Goal: Use online tool/utility: Utilize a website feature to perform a specific function

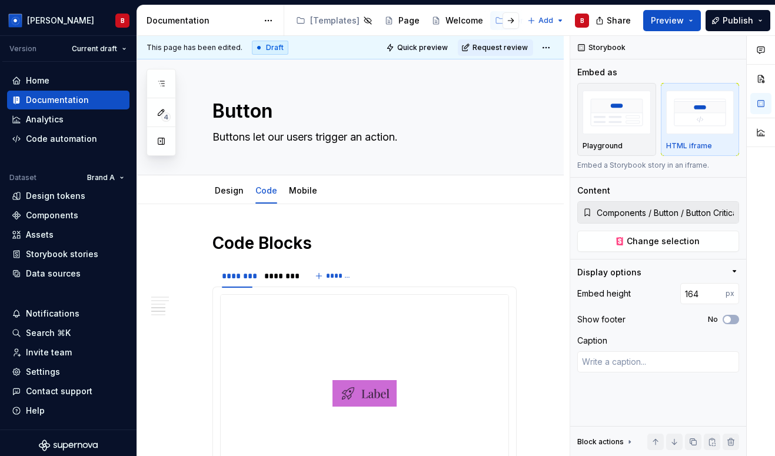
type textarea "*"
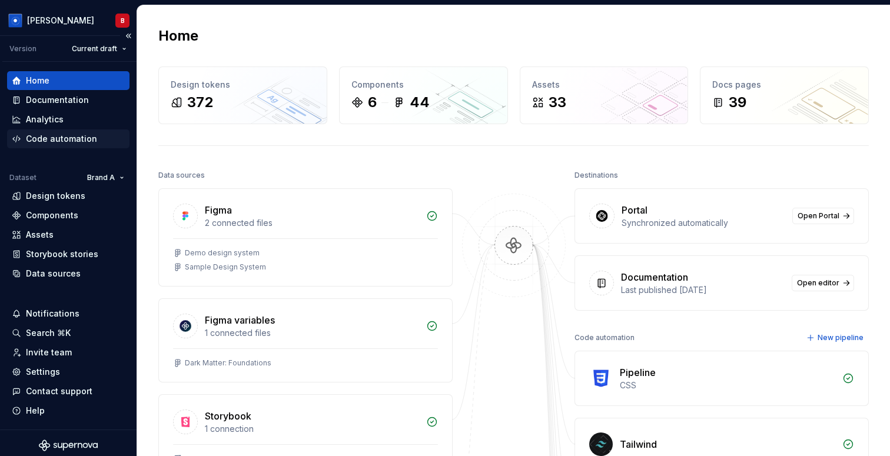
click at [66, 144] on div "Code automation" at bounding box center [61, 139] width 71 height 12
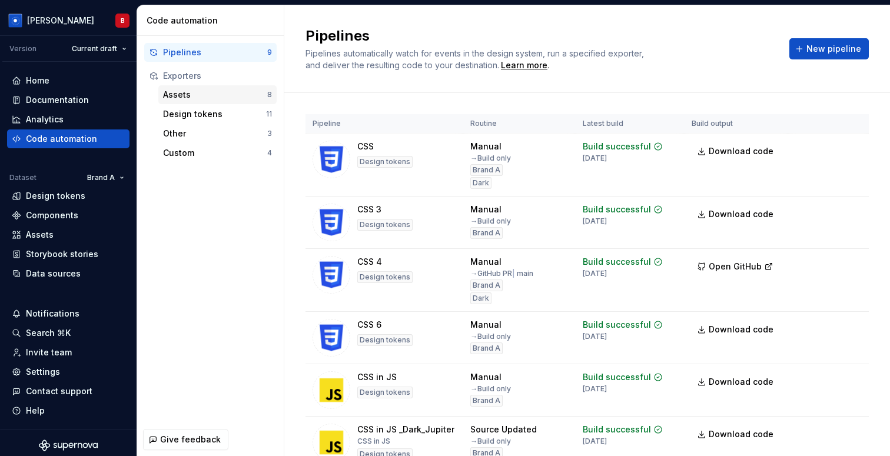
click at [179, 100] on div "Assets" at bounding box center [215, 95] width 104 height 12
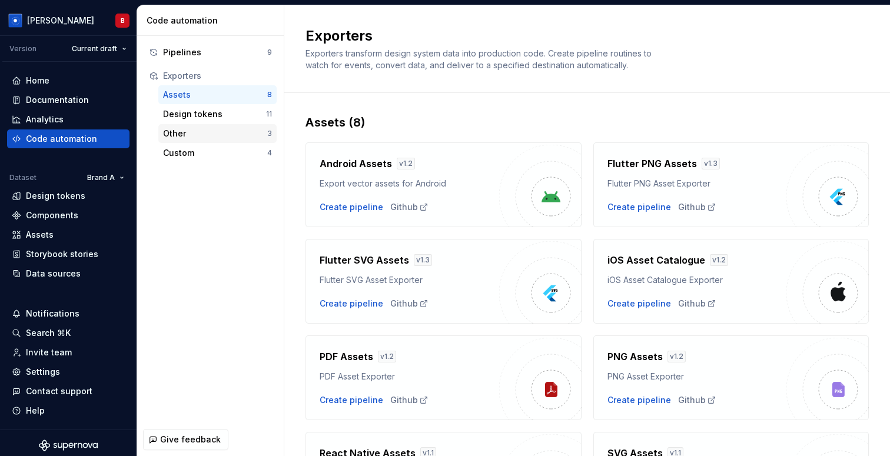
click at [206, 141] on div "Other 3" at bounding box center [217, 133] width 118 height 19
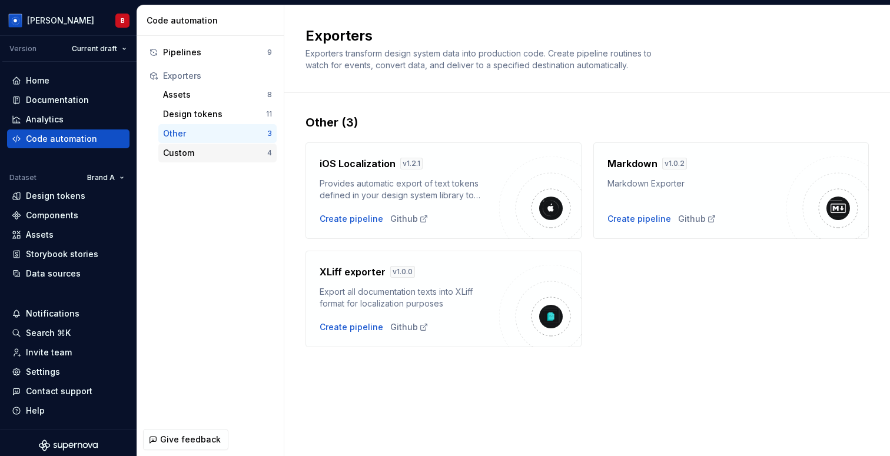
click at [200, 151] on div "Custom" at bounding box center [215, 153] width 104 height 12
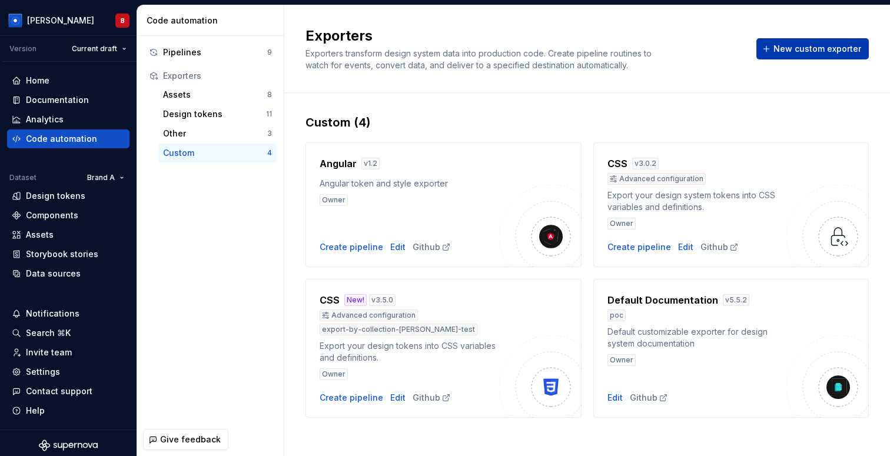
click at [804, 55] on button "New custom exporter" at bounding box center [813, 48] width 112 height 21
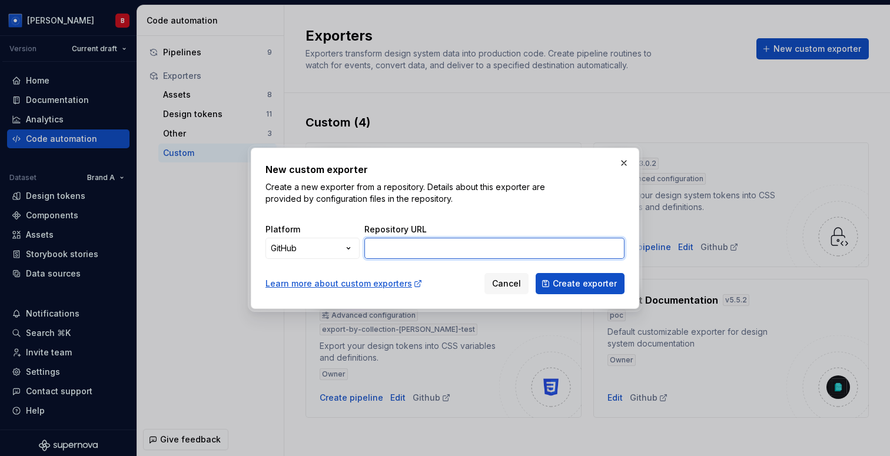
click at [426, 240] on input "Repository URL" at bounding box center [494, 248] width 260 height 21
paste input "[URL][DOMAIN_NAME]"
type input "[URL][DOMAIN_NAME]"
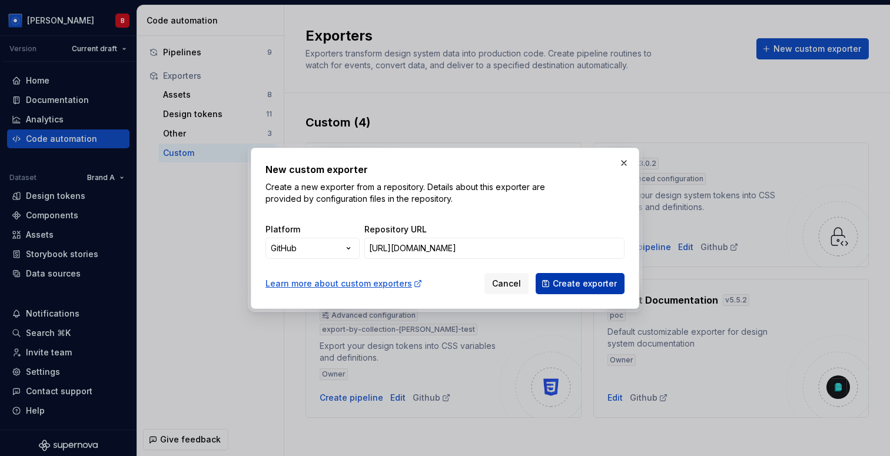
scroll to position [0, 0]
click at [607, 281] on span "Create exporter" at bounding box center [585, 284] width 64 height 12
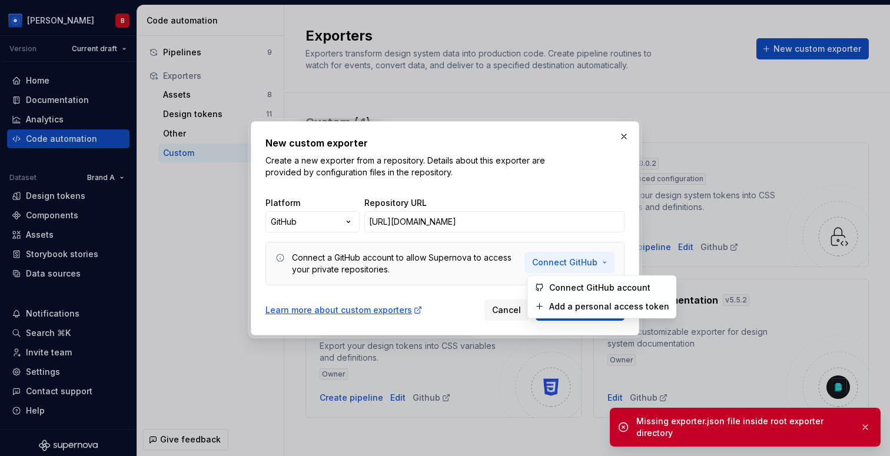
click at [583, 265] on span "Connect GitHub" at bounding box center [564, 263] width 65 height 12
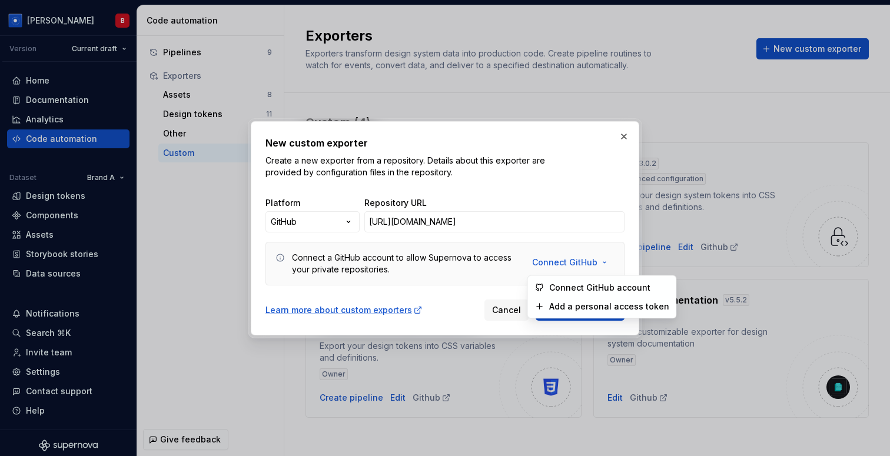
click at [383, 260] on div "Connect a GitHub account to allow Supernova to access your private repositories." at bounding box center [405, 264] width 226 height 24
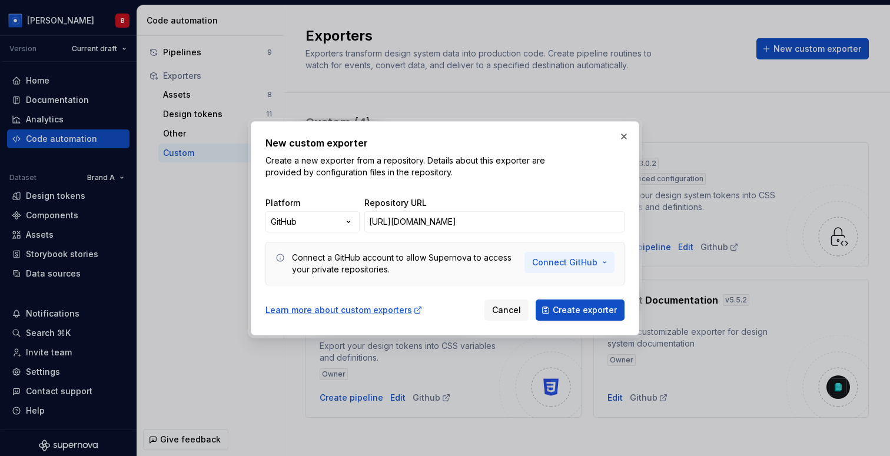
click at [568, 263] on span "Connect GitHub" at bounding box center [564, 263] width 65 height 12
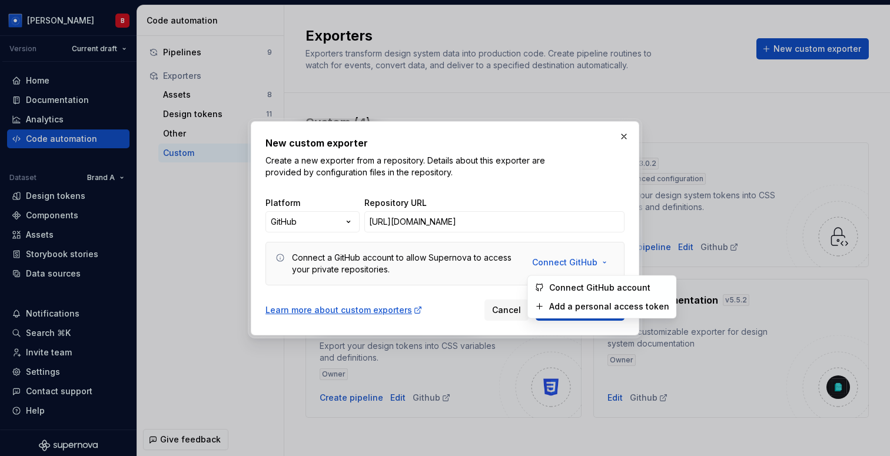
click at [567, 289] on span "Connect GitHub account" at bounding box center [609, 288] width 120 height 12
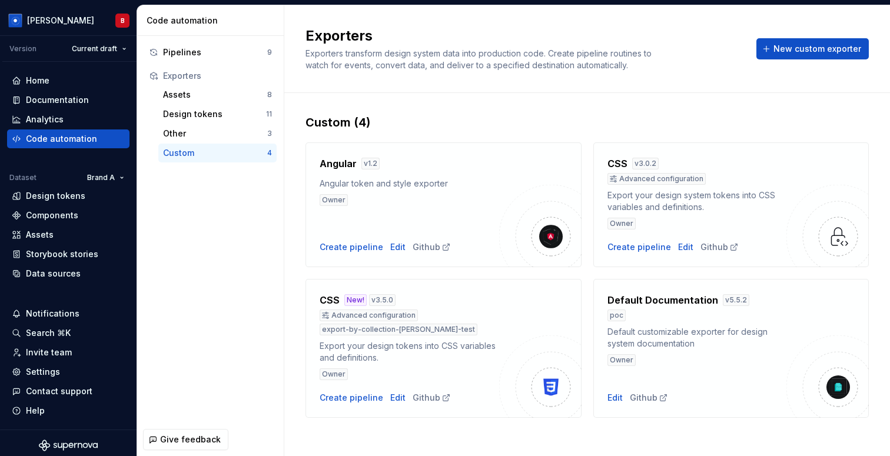
scroll to position [6, 0]
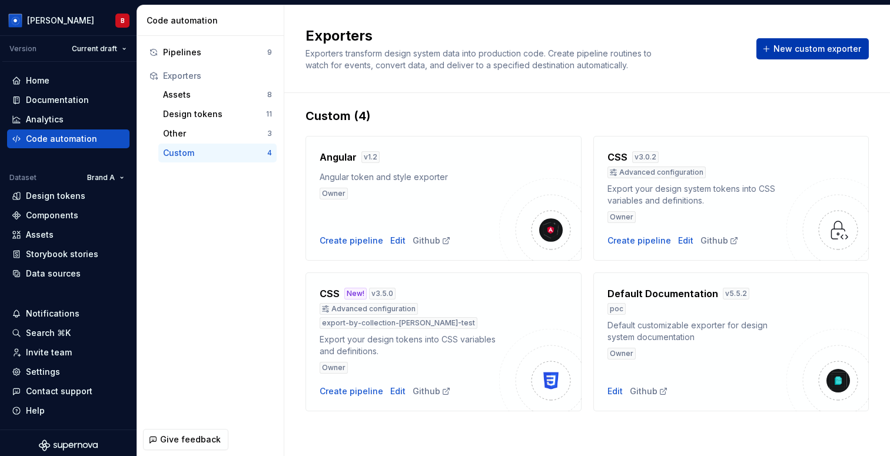
click at [810, 51] on span "New custom exporter" at bounding box center [818, 49] width 88 height 12
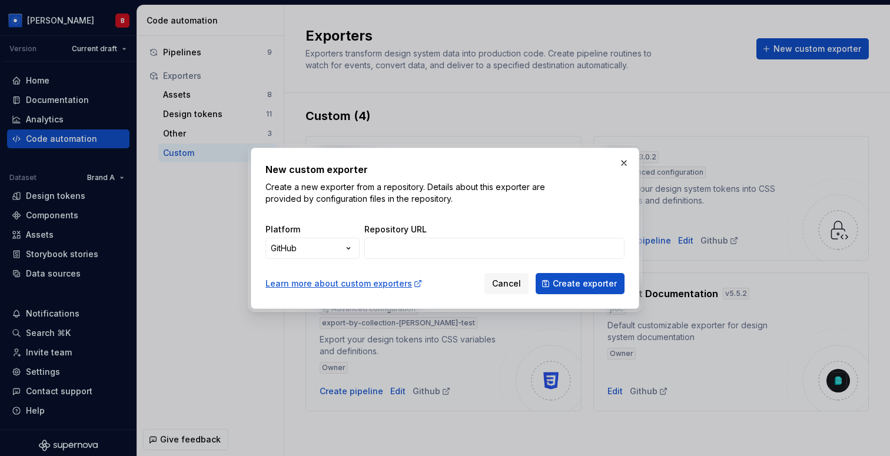
click at [449, 232] on div "Repository URL" at bounding box center [494, 230] width 260 height 12
click at [449, 256] on input "Repository URL" at bounding box center [494, 248] width 260 height 21
paste input "057219"
click at [446, 240] on input "057219" at bounding box center [494, 248] width 260 height 21
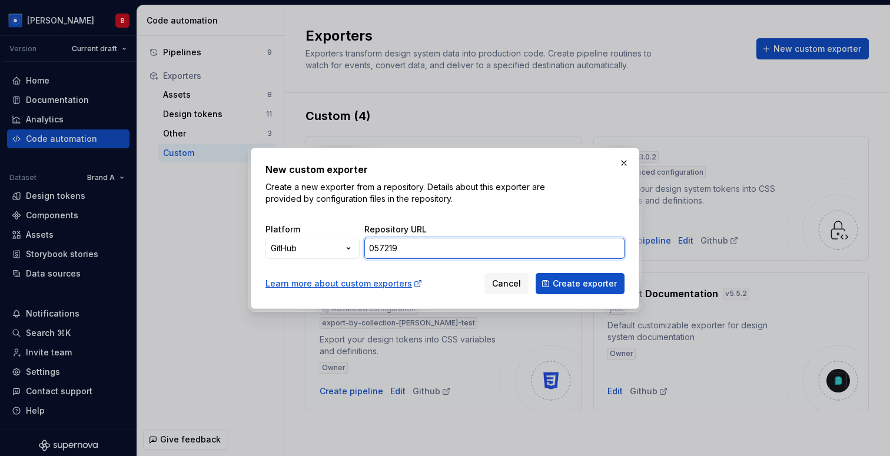
paste input "https://github.com/Supernova-Studio/exporters/blob/main/exporters/svg-to-react/…"
type input "https://github.com/Supernova-Studio/exporters/blob/main/exporters/svg-to-react/…"
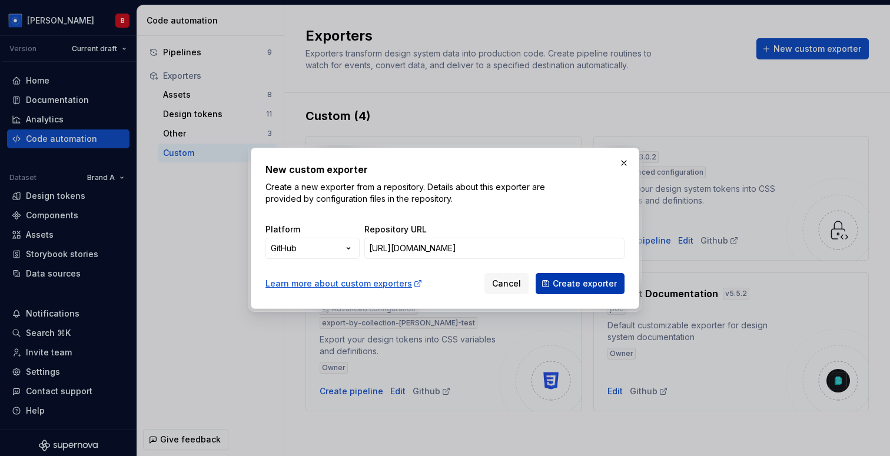
scroll to position [0, 0]
click at [606, 283] on span "Create exporter" at bounding box center [585, 284] width 64 height 12
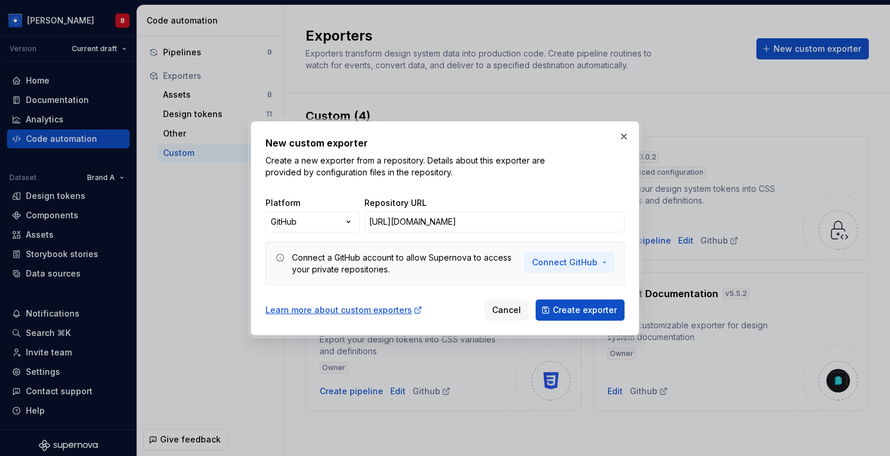
click at [591, 266] on span "Connect GitHub" at bounding box center [564, 263] width 65 height 12
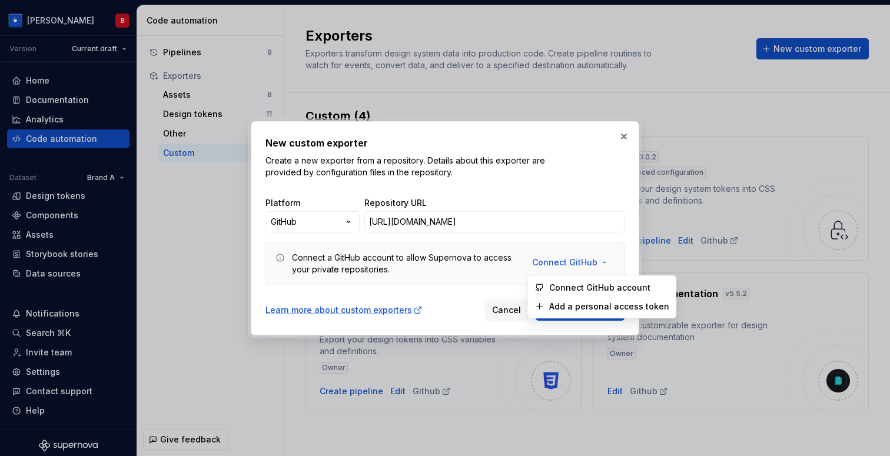
click at [591, 281] on div "Connect GitHub account" at bounding box center [603, 288] width 144 height 19
